Goal: Information Seeking & Learning: Find specific fact

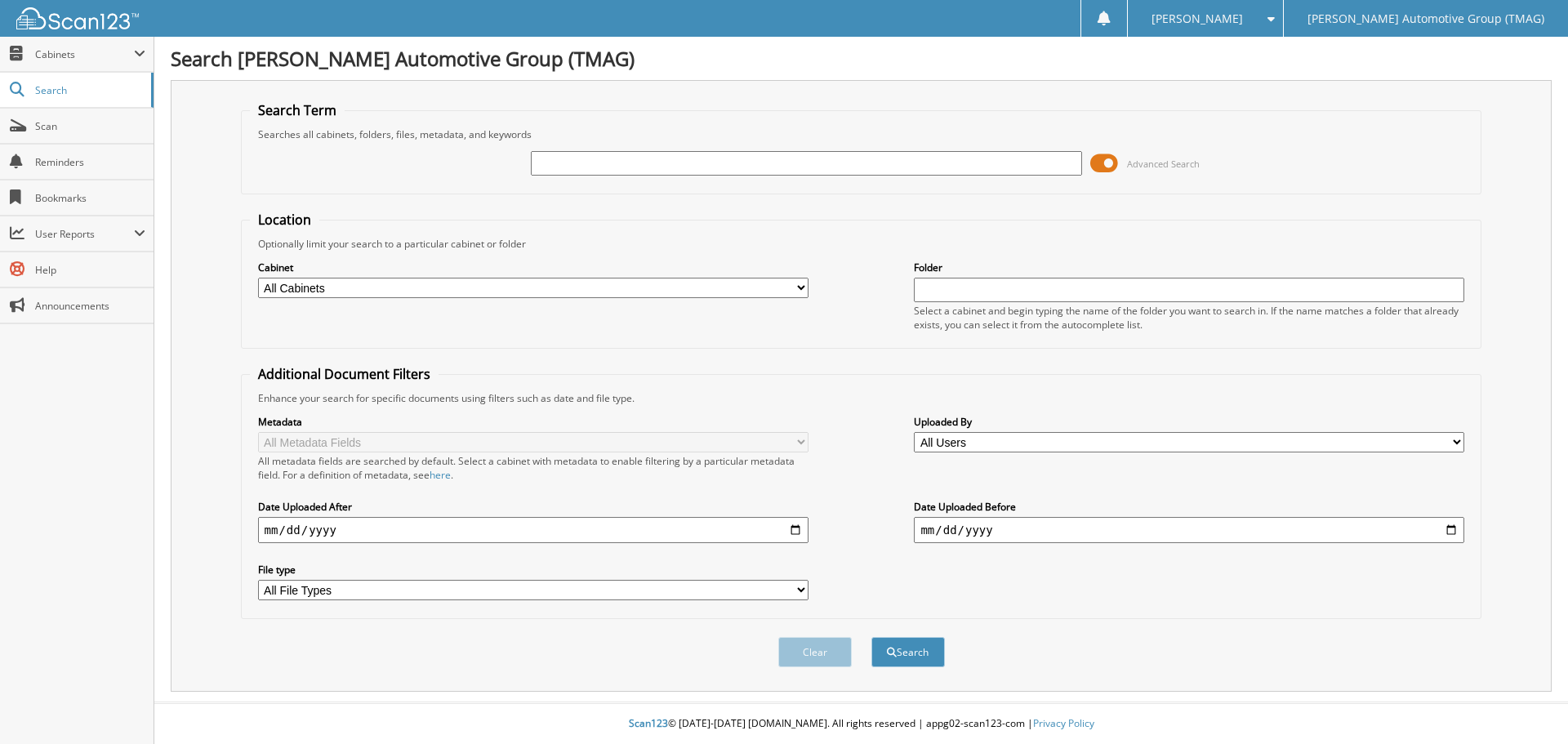
click at [579, 166] on input "text" at bounding box center [806, 163] width 550 height 25
type input "291244"
click at [871, 637] on button "Search" at bounding box center [908, 653] width 74 height 30
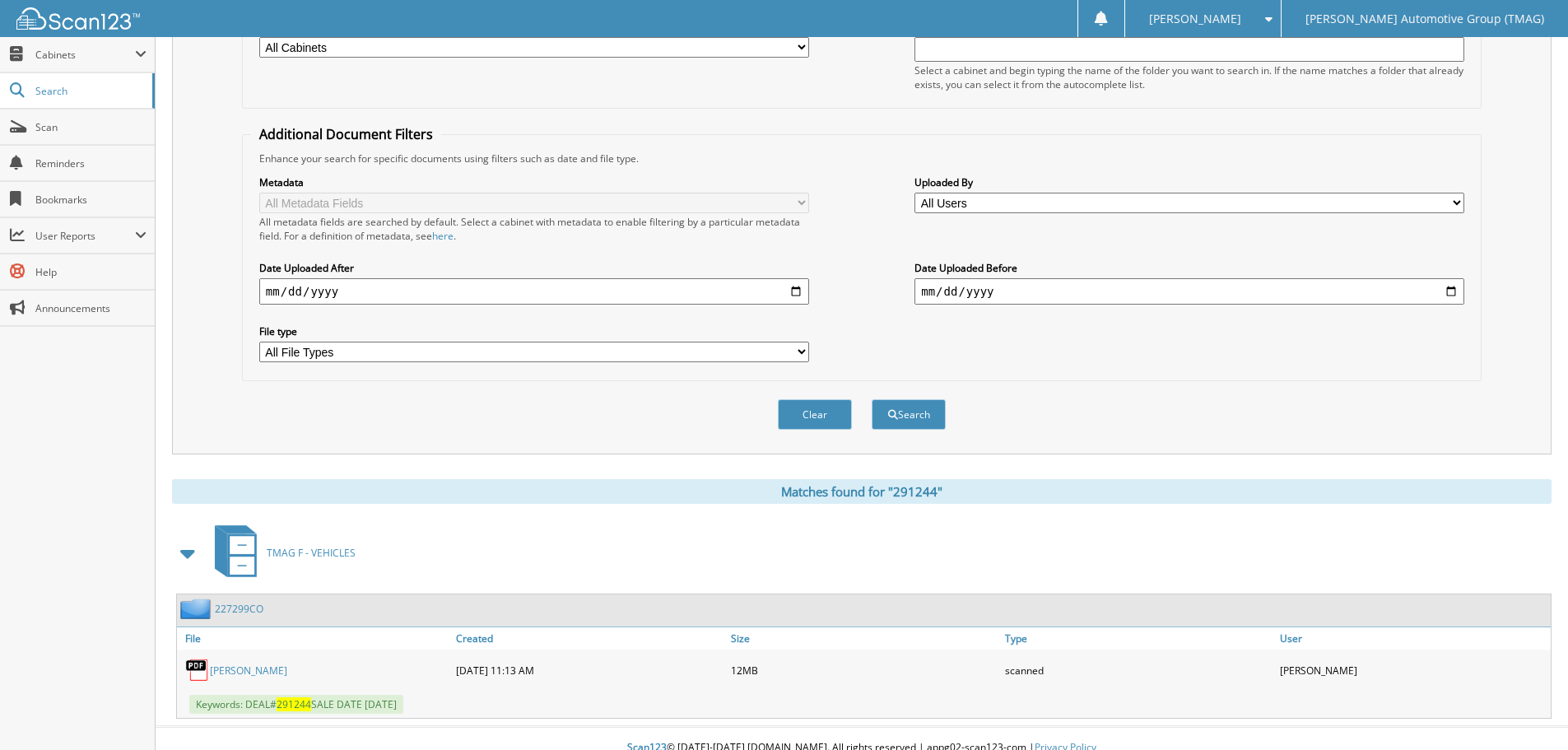
scroll to position [262, 0]
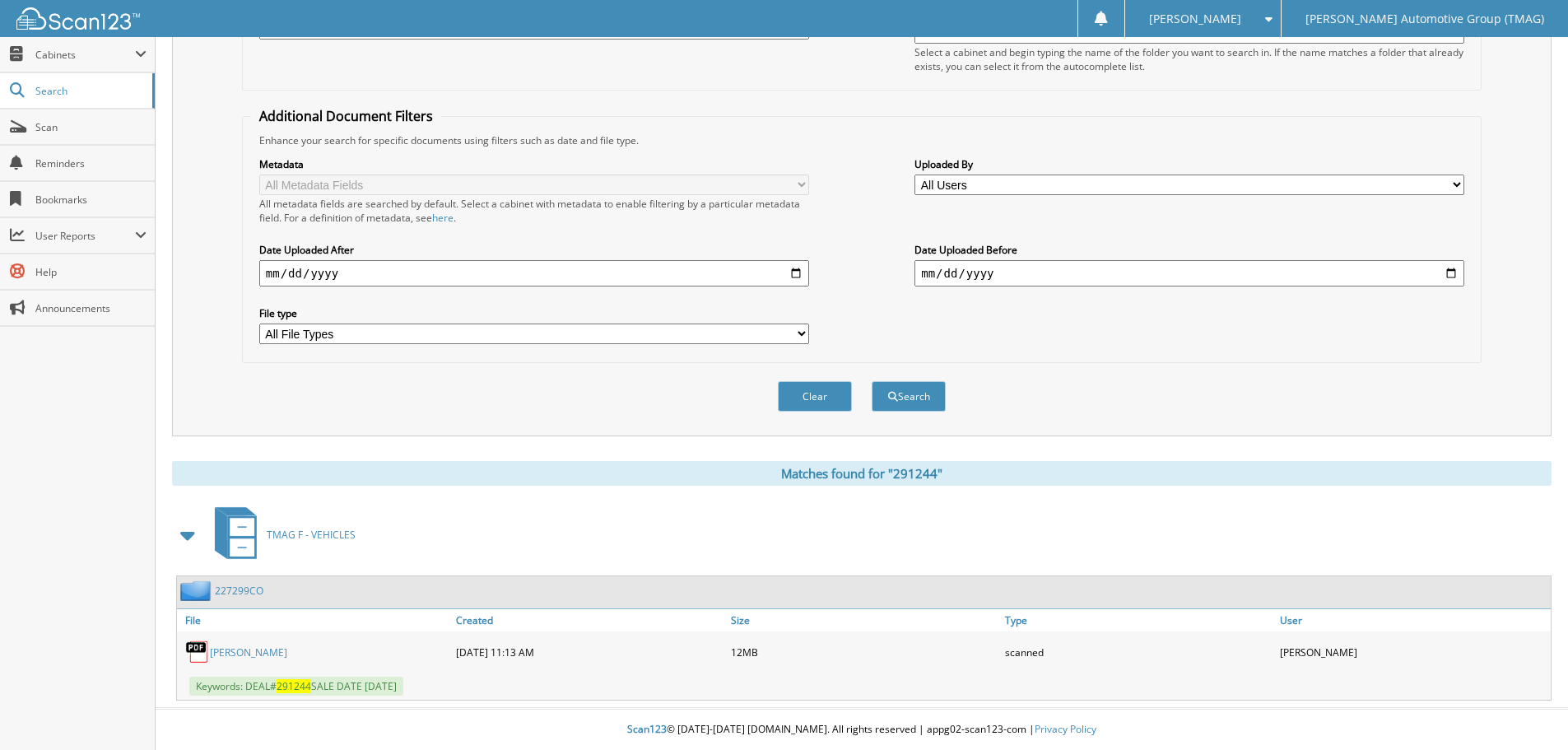
click at [245, 587] on link "227299CO" at bounding box center [239, 591] width 49 height 14
